Goal: Task Accomplishment & Management: Manage account settings

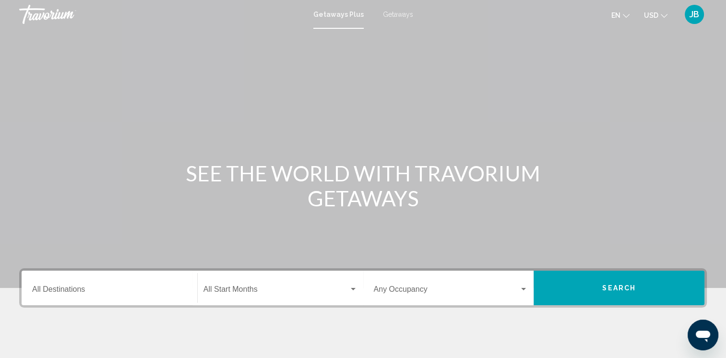
click at [696, 9] on div "JB" at bounding box center [694, 14] width 19 height 19
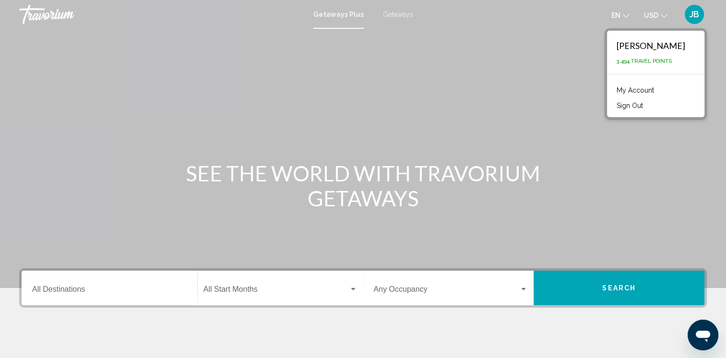
click at [656, 92] on link "My Account" at bounding box center [635, 90] width 47 height 12
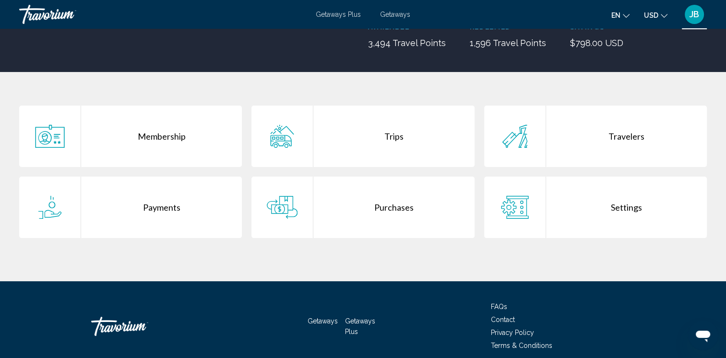
scroll to position [154, 0]
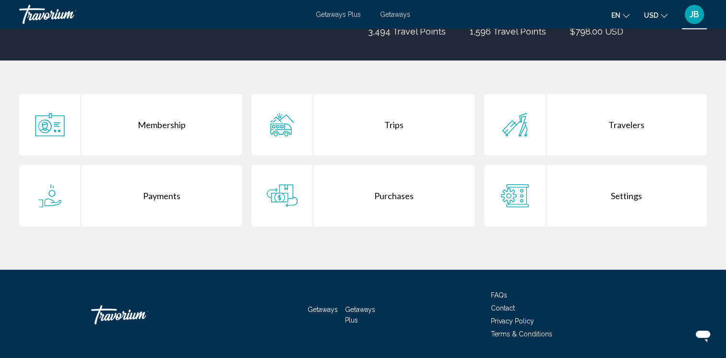
click at [376, 194] on div "Purchases" at bounding box center [393, 195] width 161 height 61
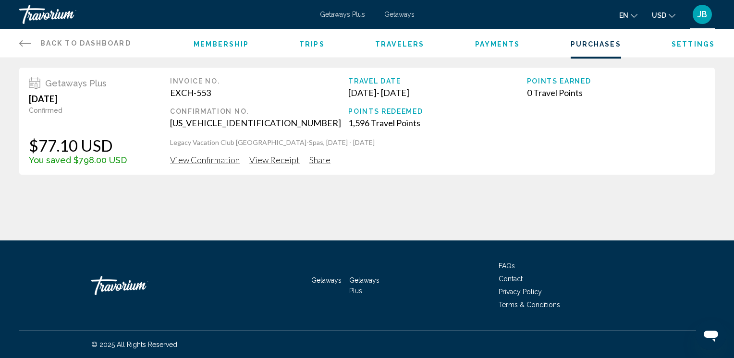
click at [204, 158] on span "View Confirmation" at bounding box center [205, 160] width 70 height 11
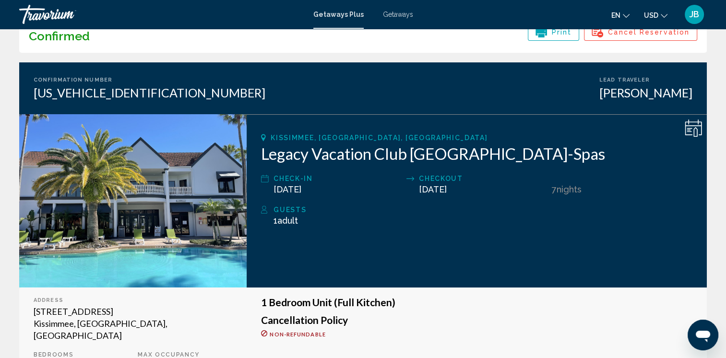
scroll to position [38, 0]
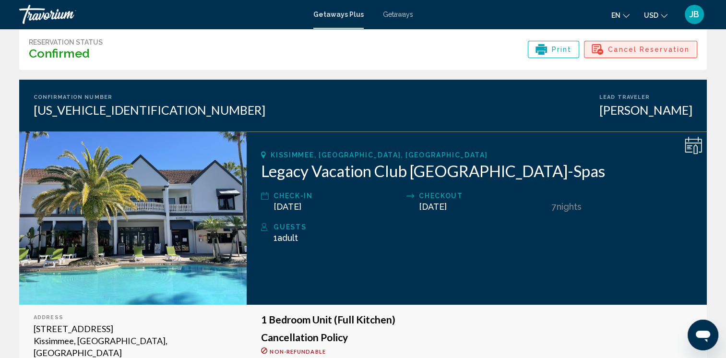
click at [641, 48] on span "Cancel Reservation" at bounding box center [649, 49] width 82 height 16
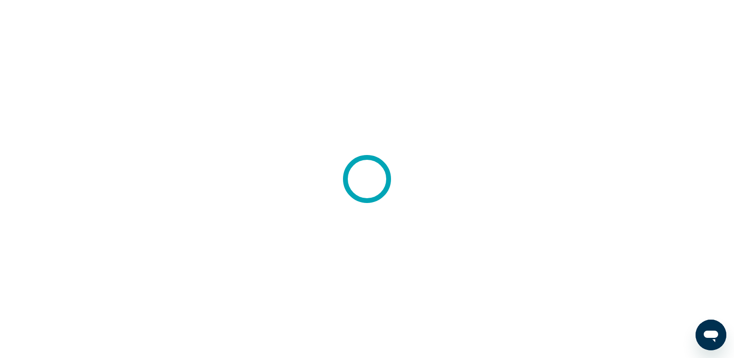
click at [385, 164] on icon at bounding box center [366, 179] width 53 height 53
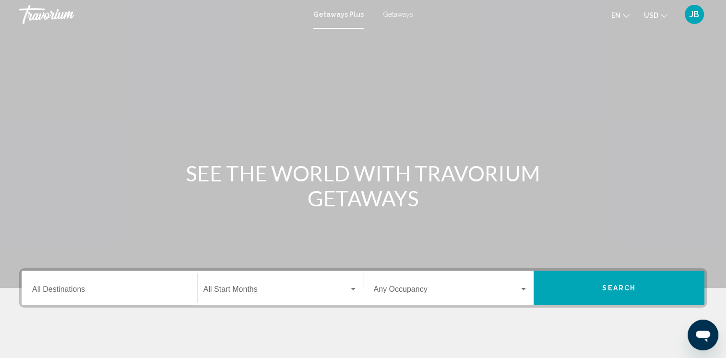
click at [694, 19] on span "JB" at bounding box center [695, 15] width 10 height 10
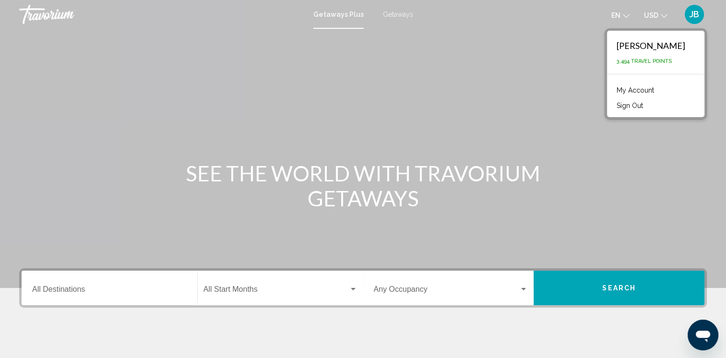
click at [653, 87] on link "My Account" at bounding box center [635, 90] width 47 height 12
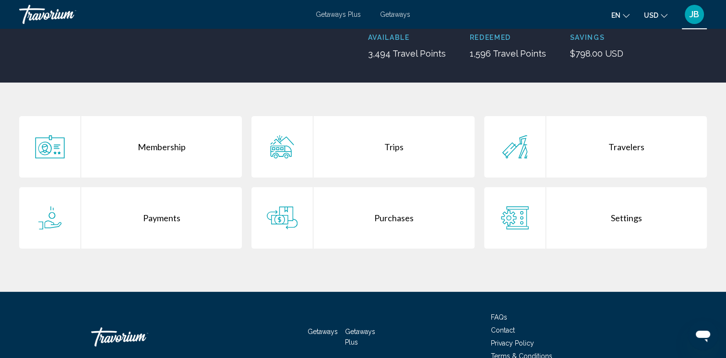
scroll to position [141, 0]
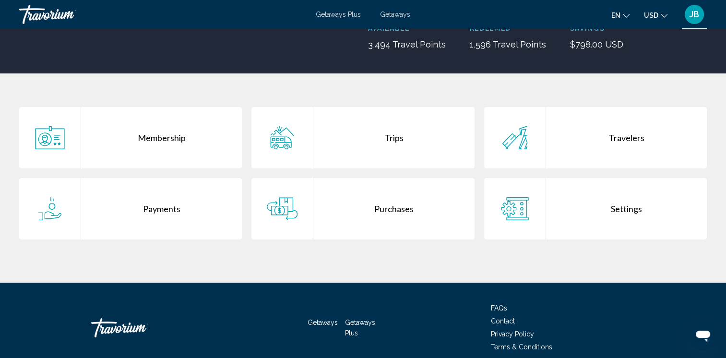
click at [375, 209] on div "Purchases" at bounding box center [393, 208] width 161 height 61
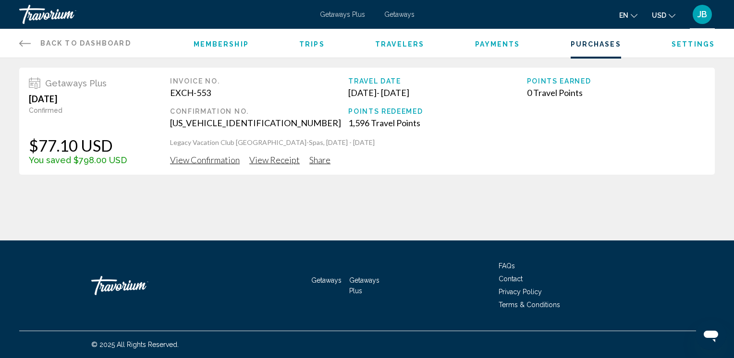
click at [277, 156] on span "View Receipt" at bounding box center [274, 160] width 50 height 11
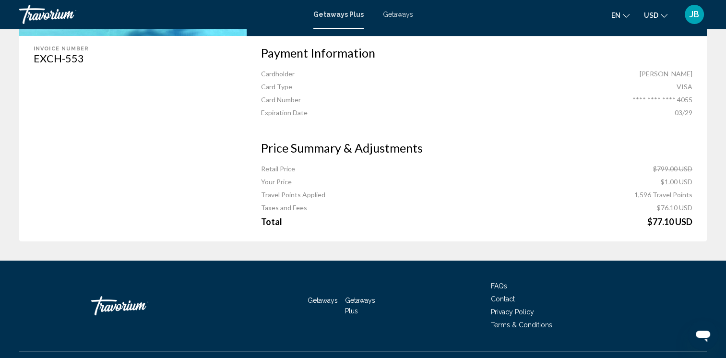
scroll to position [327, 0]
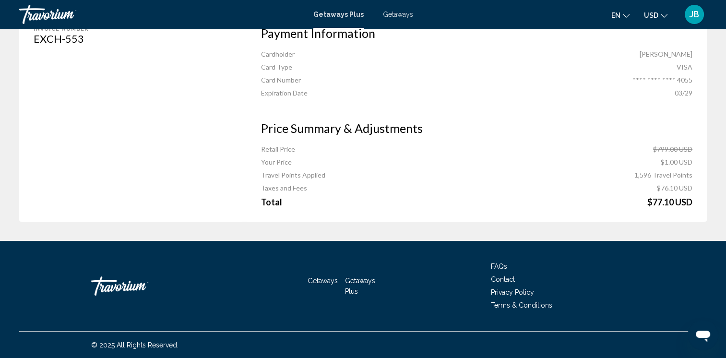
click at [394, 15] on span "Getaways" at bounding box center [398, 15] width 30 height 8
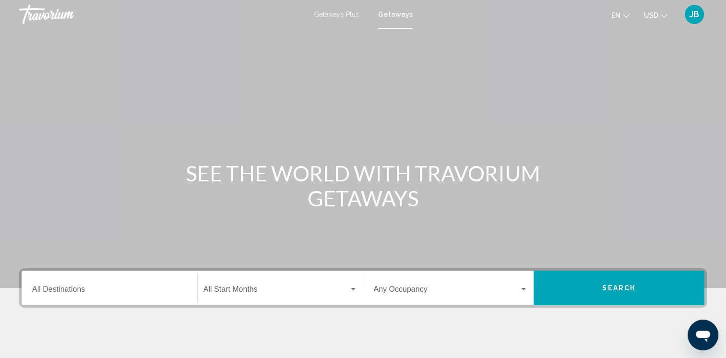
click at [698, 17] on span "JB" at bounding box center [695, 15] width 10 height 10
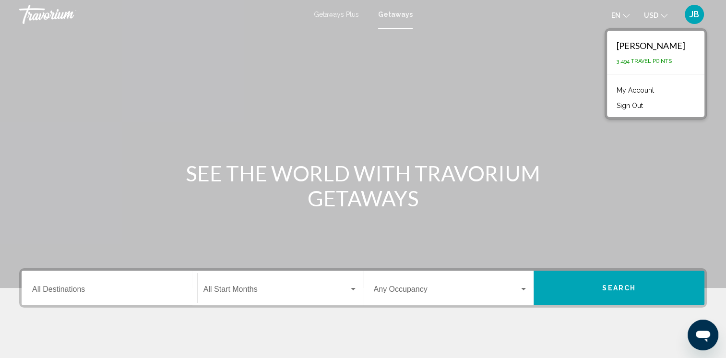
click at [655, 88] on link "My Account" at bounding box center [635, 90] width 47 height 12
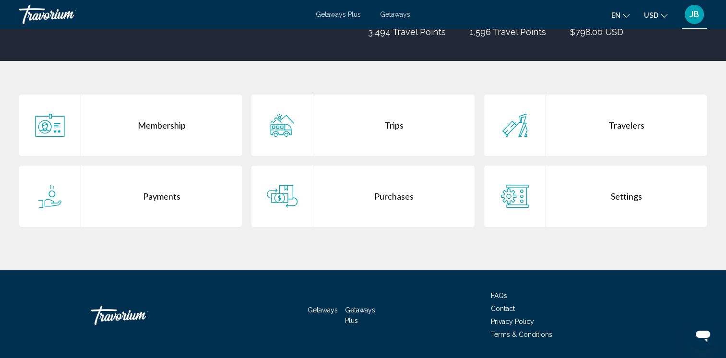
scroll to position [154, 0]
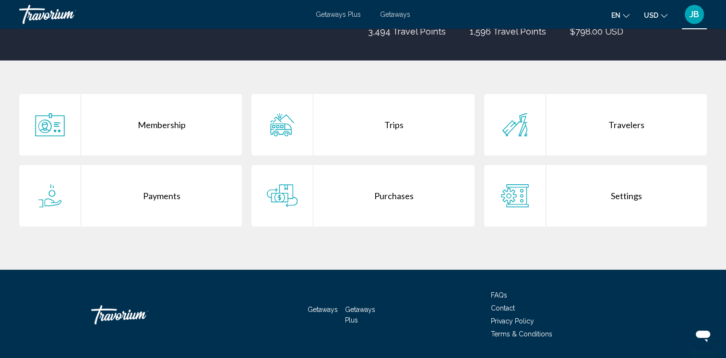
click at [392, 197] on div "Purchases" at bounding box center [393, 195] width 161 height 61
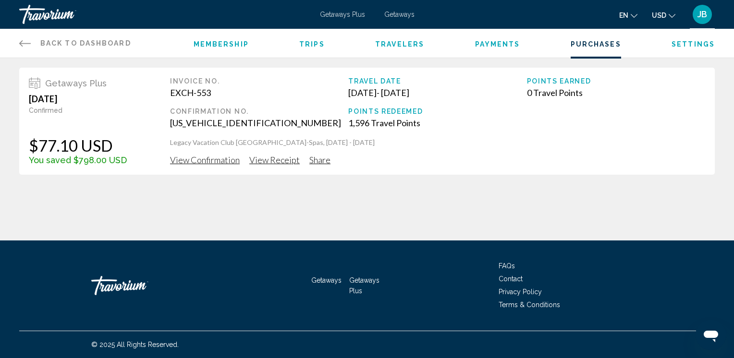
click at [217, 162] on span "View Confirmation" at bounding box center [205, 160] width 70 height 11
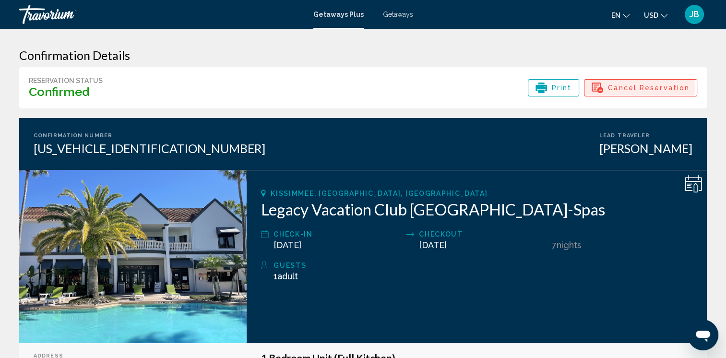
click at [638, 87] on span "Cancel Reservation" at bounding box center [649, 88] width 82 height 16
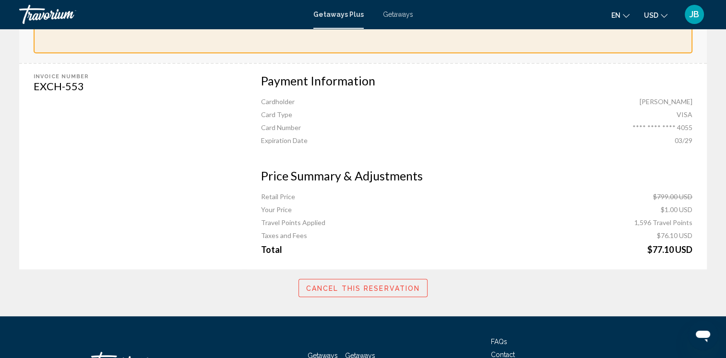
scroll to position [442, 0]
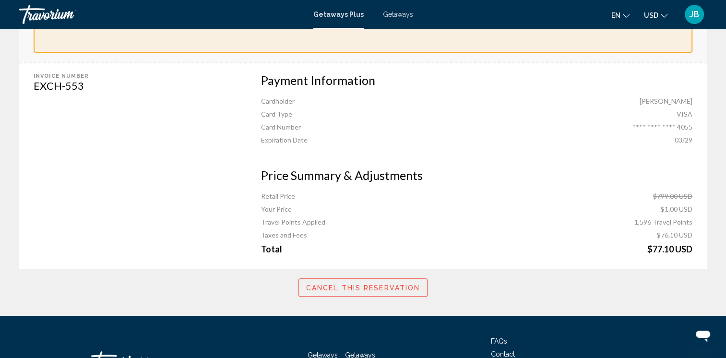
click at [374, 288] on span "Cancel this reservation" at bounding box center [363, 288] width 114 height 8
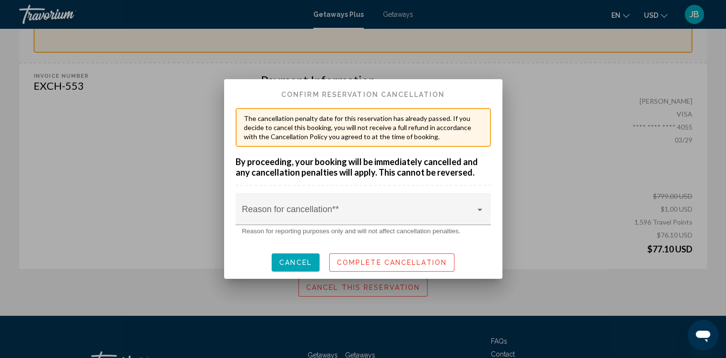
scroll to position [0, 0]
click at [353, 216] on span at bounding box center [359, 214] width 234 height 10
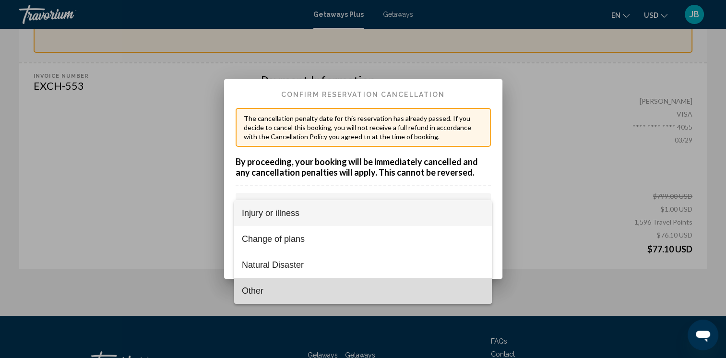
click at [260, 293] on span "Other" at bounding box center [363, 291] width 242 height 26
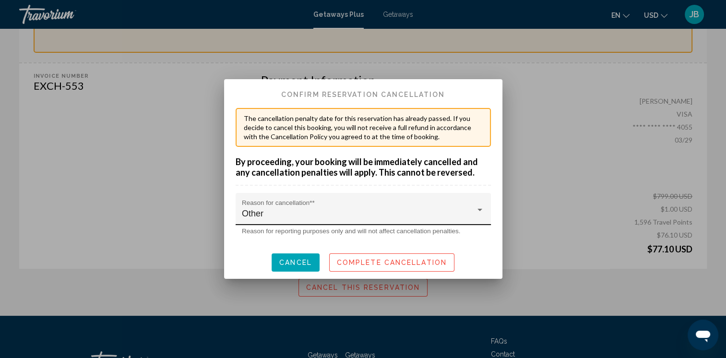
click at [298, 220] on div "Other Reason for cancellation* *" at bounding box center [363, 212] width 242 height 25
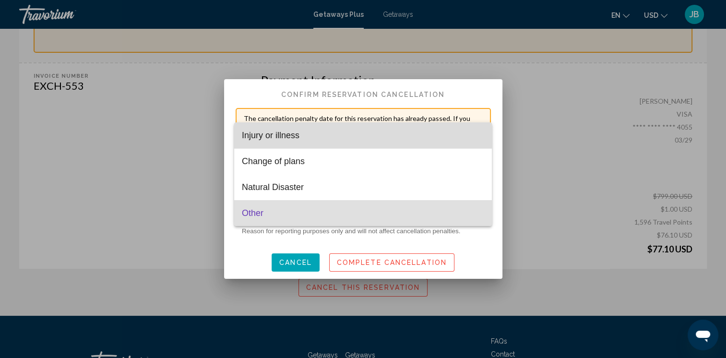
click at [273, 137] on span "Injury or illness" at bounding box center [363, 135] width 242 height 26
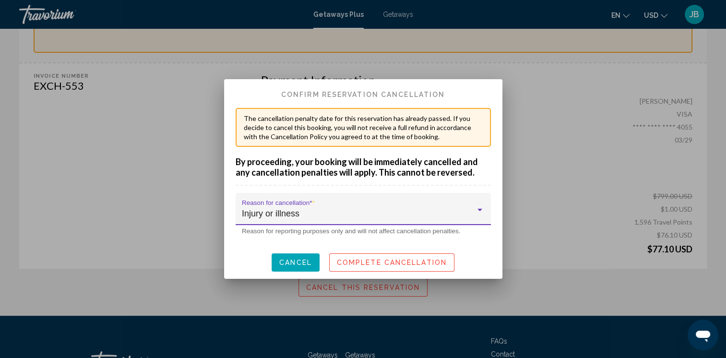
click at [479, 209] on div at bounding box center [480, 210] width 5 height 2
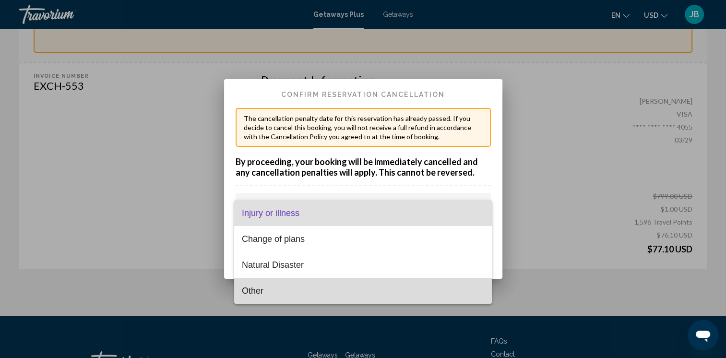
click at [259, 290] on span "Other" at bounding box center [363, 291] width 242 height 26
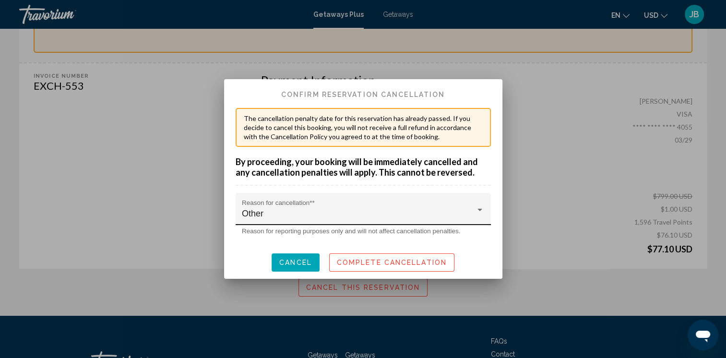
click at [482, 205] on div "Other Reason for cancellation* *" at bounding box center [363, 212] width 242 height 25
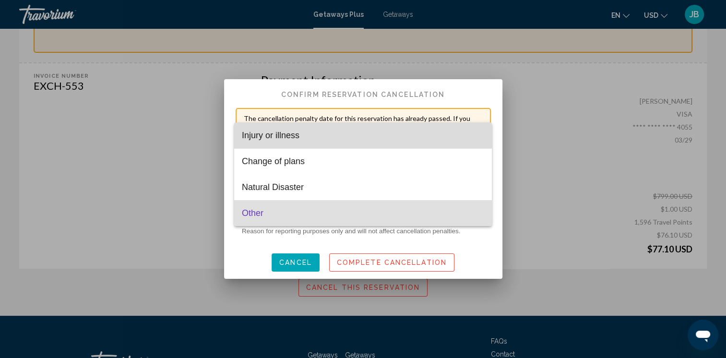
click at [308, 141] on span "Injury or illness" at bounding box center [363, 135] width 242 height 26
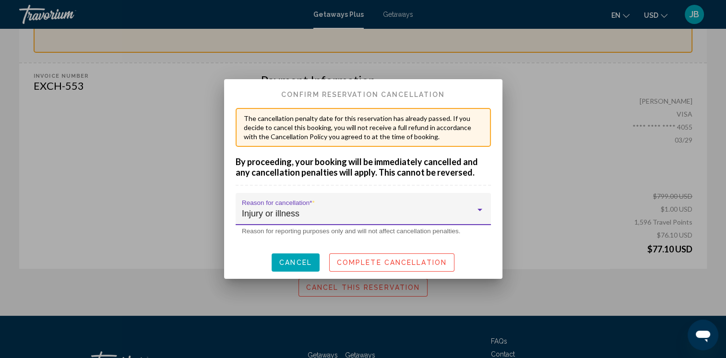
click at [342, 206] on div "Injury or illness Reason for cancellation* *" at bounding box center [363, 212] width 242 height 25
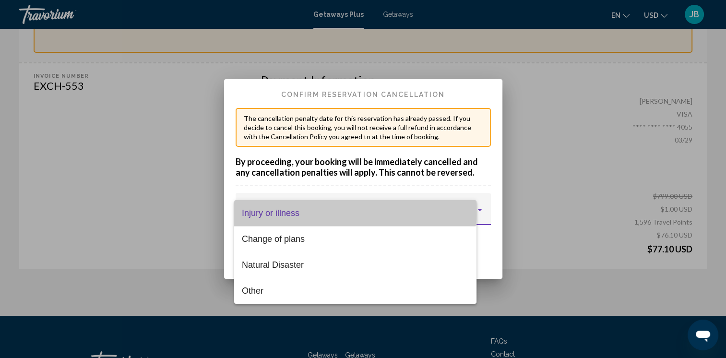
click at [342, 206] on span "Injury or illness" at bounding box center [355, 213] width 227 height 26
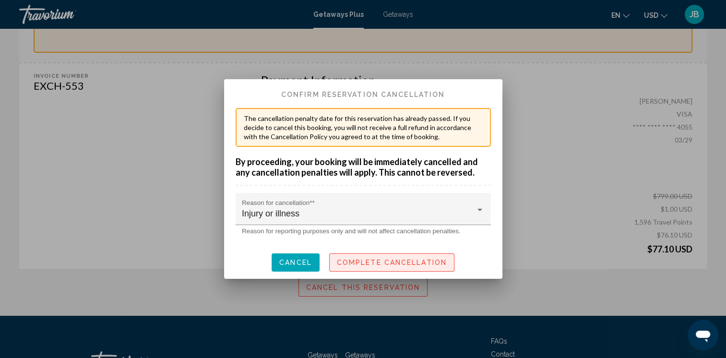
click at [377, 261] on span "Complete Cancellation" at bounding box center [392, 263] width 110 height 8
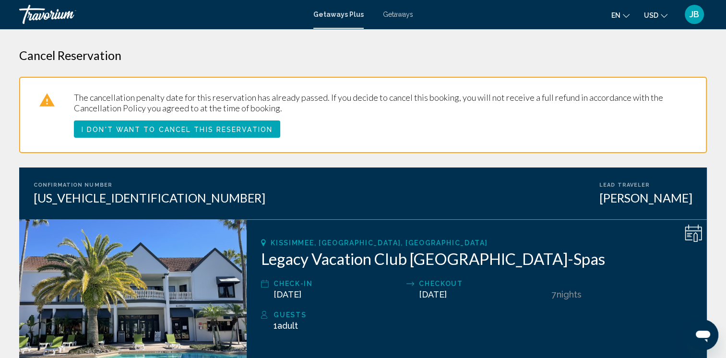
click at [700, 16] on div "JB" at bounding box center [694, 14] width 19 height 19
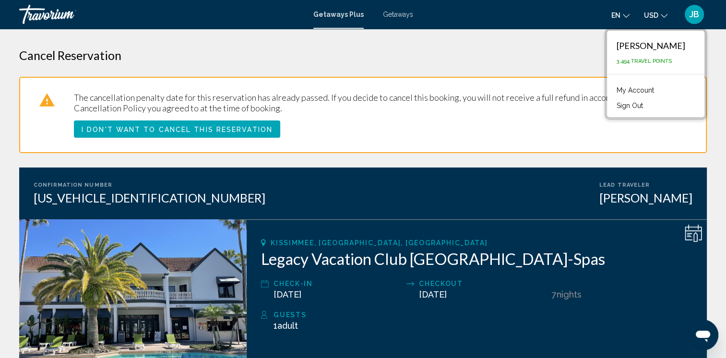
click at [648, 104] on button "Sign Out" at bounding box center [630, 105] width 36 height 12
